Goal: Information Seeking & Learning: Learn about a topic

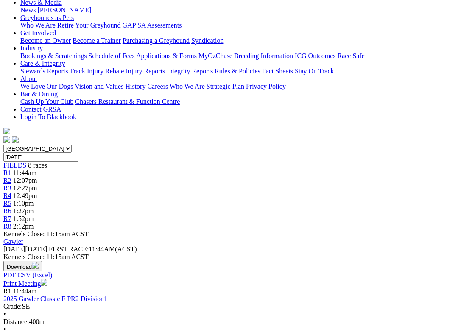
scroll to position [132, 0]
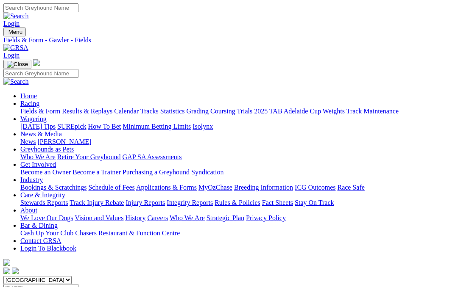
scroll to position [156, 0]
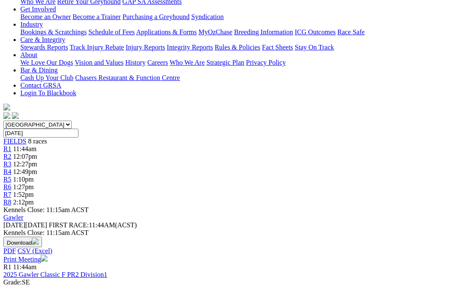
scroll to position [156, 0]
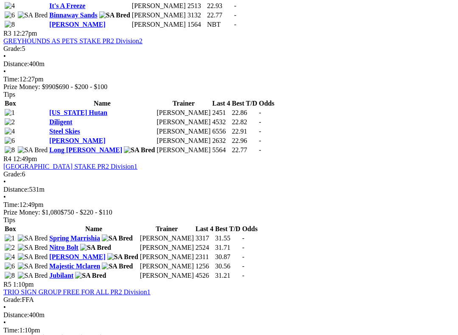
scroll to position [641, 0]
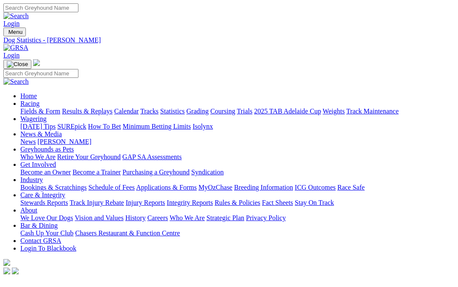
click at [235, 108] on link "Coursing" at bounding box center [222, 111] width 25 height 7
